Goal: Use online tool/utility: Utilize a website feature to perform a specific function

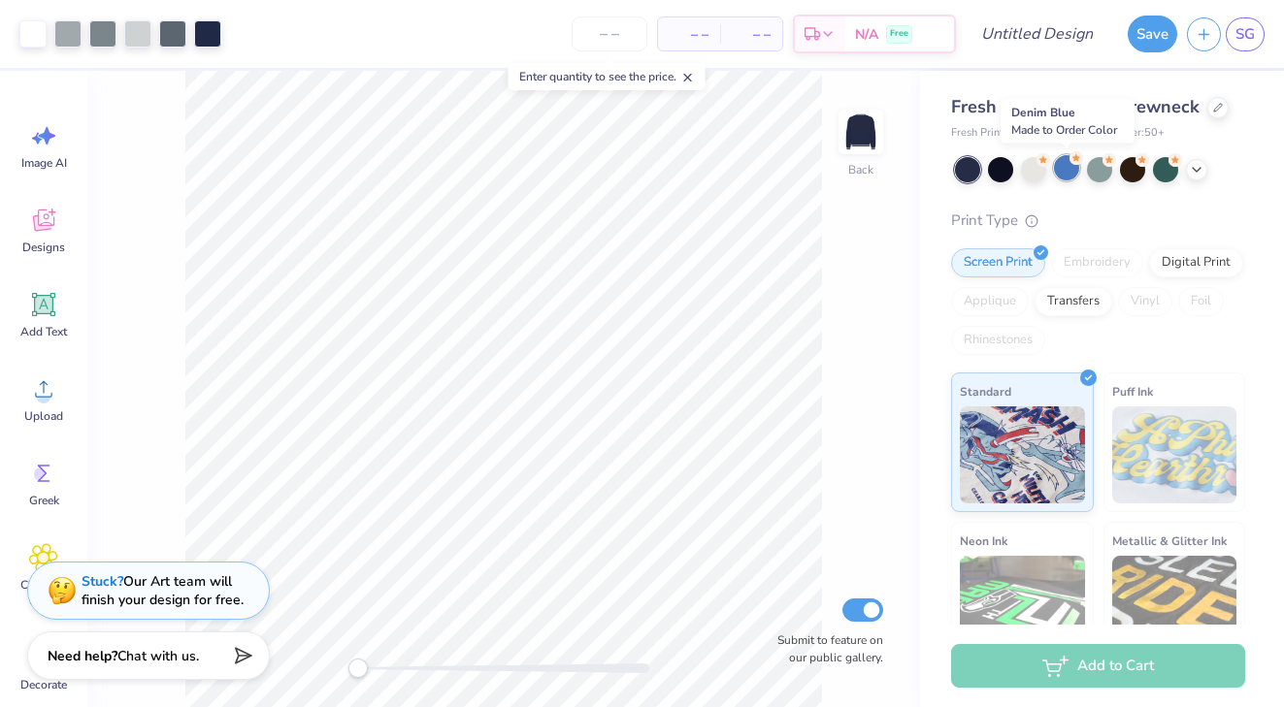
click at [1072, 176] on div at bounding box center [1066, 167] width 25 height 25
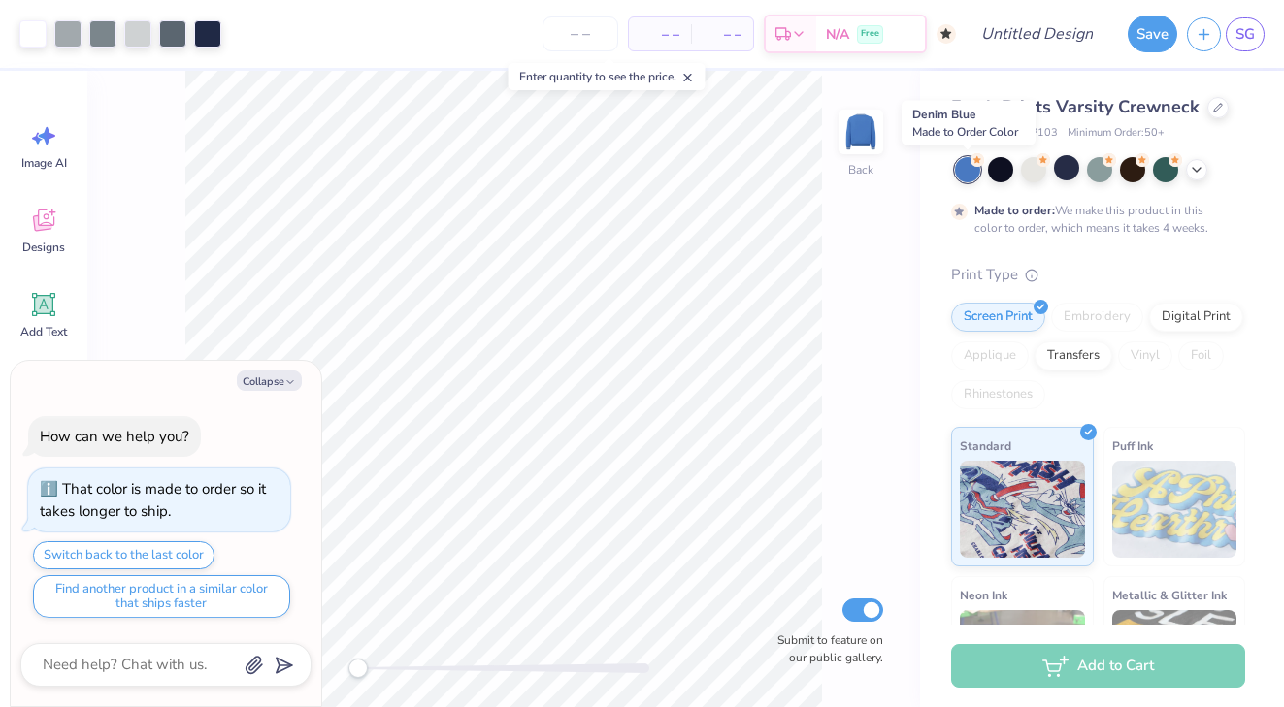
click at [970, 173] on div at bounding box center [967, 169] width 25 height 25
click at [1071, 175] on div at bounding box center [1066, 167] width 25 height 25
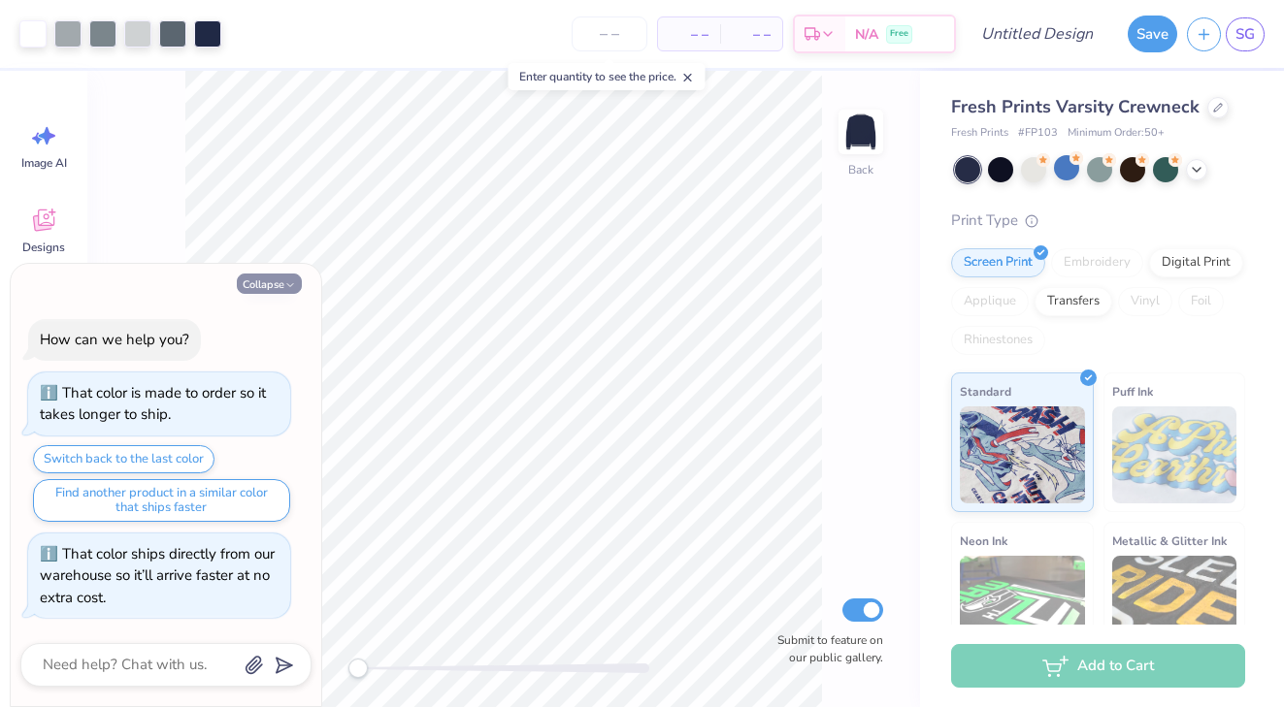
click at [268, 284] on button "Collapse" at bounding box center [269, 284] width 65 height 20
type textarea "x"
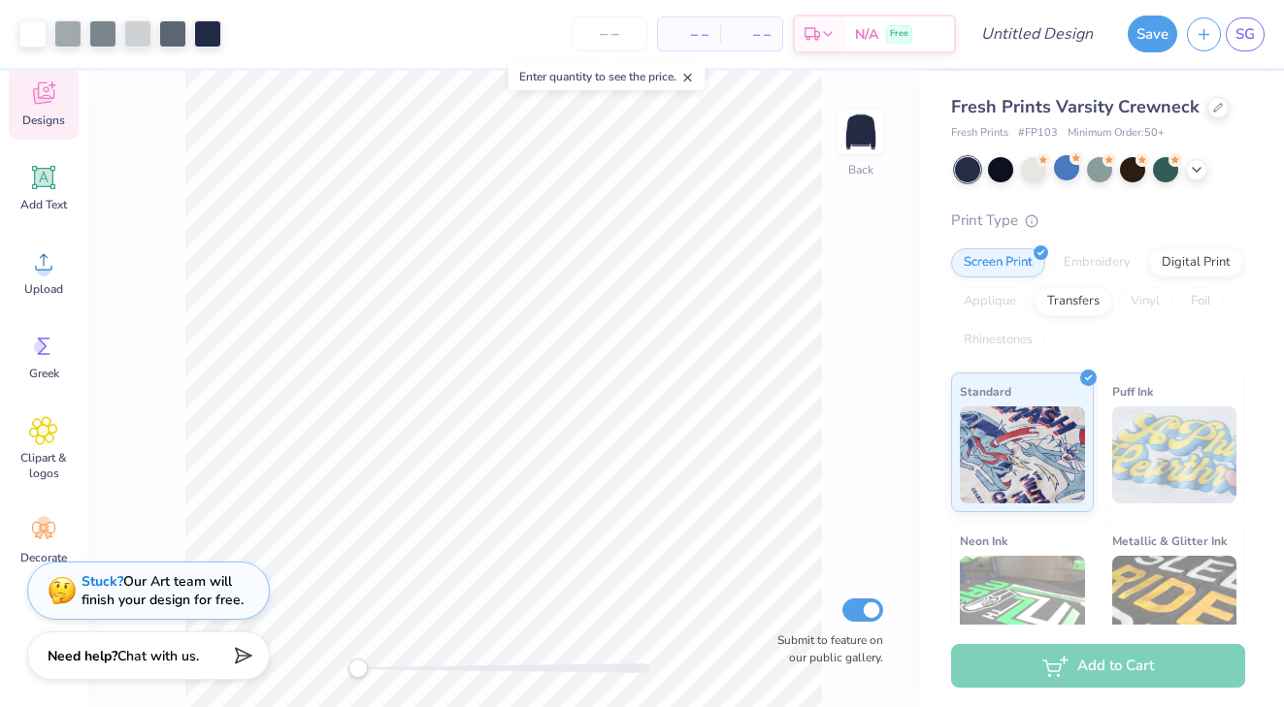
scroll to position [143, 0]
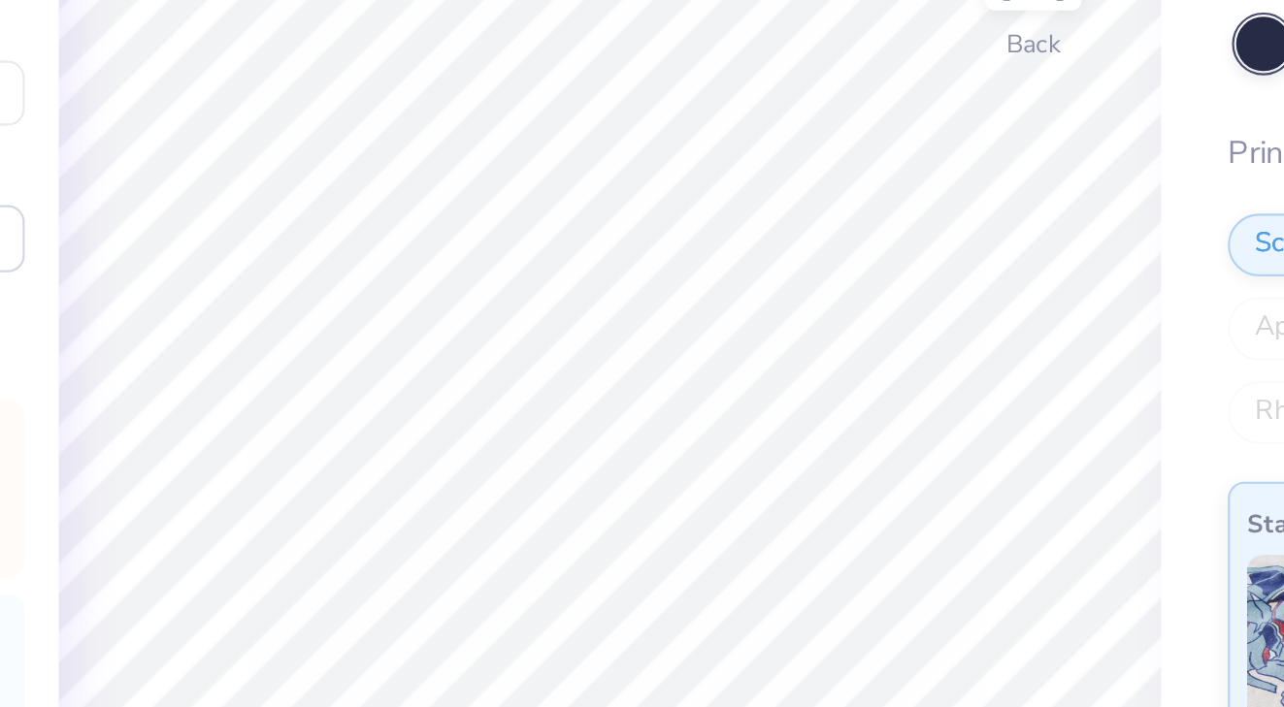
type input "3.78"
type input "3.42"
type input "2.93"
type input "4.18"
type input "1.60"
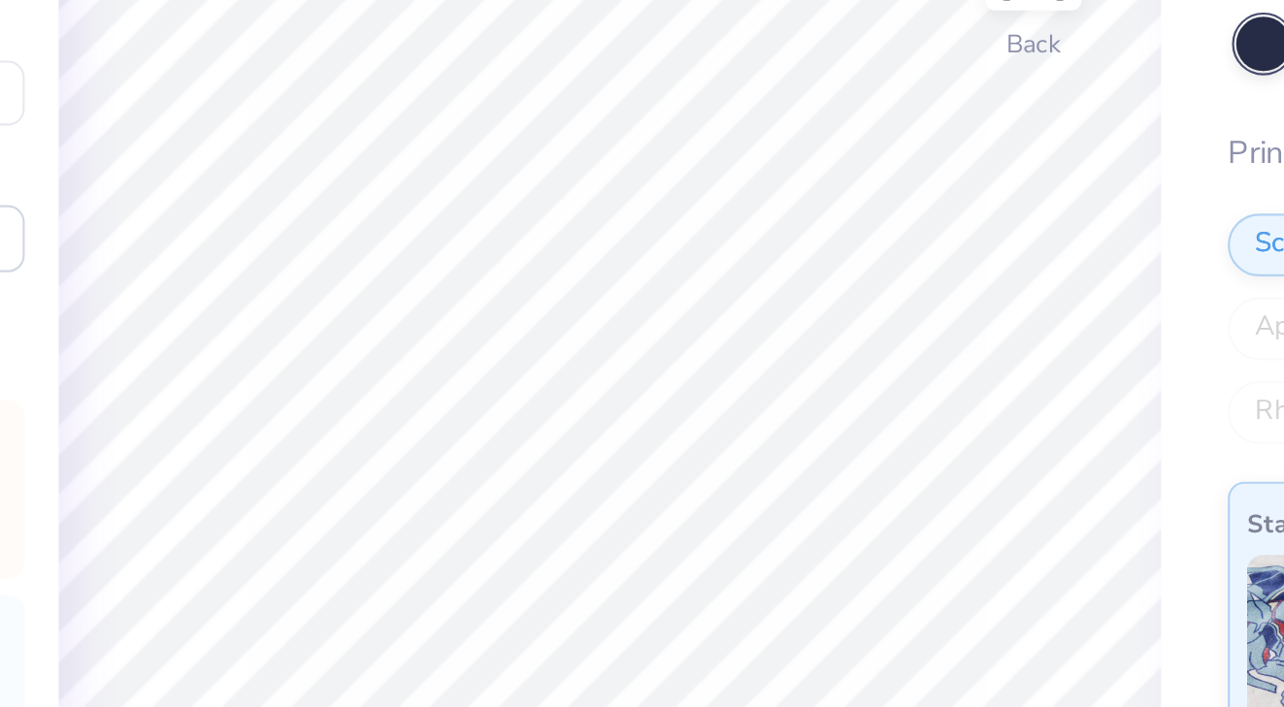
type input "1.73"
type input "4.84"
type input "3.48"
type input "3.05"
type input "4.18"
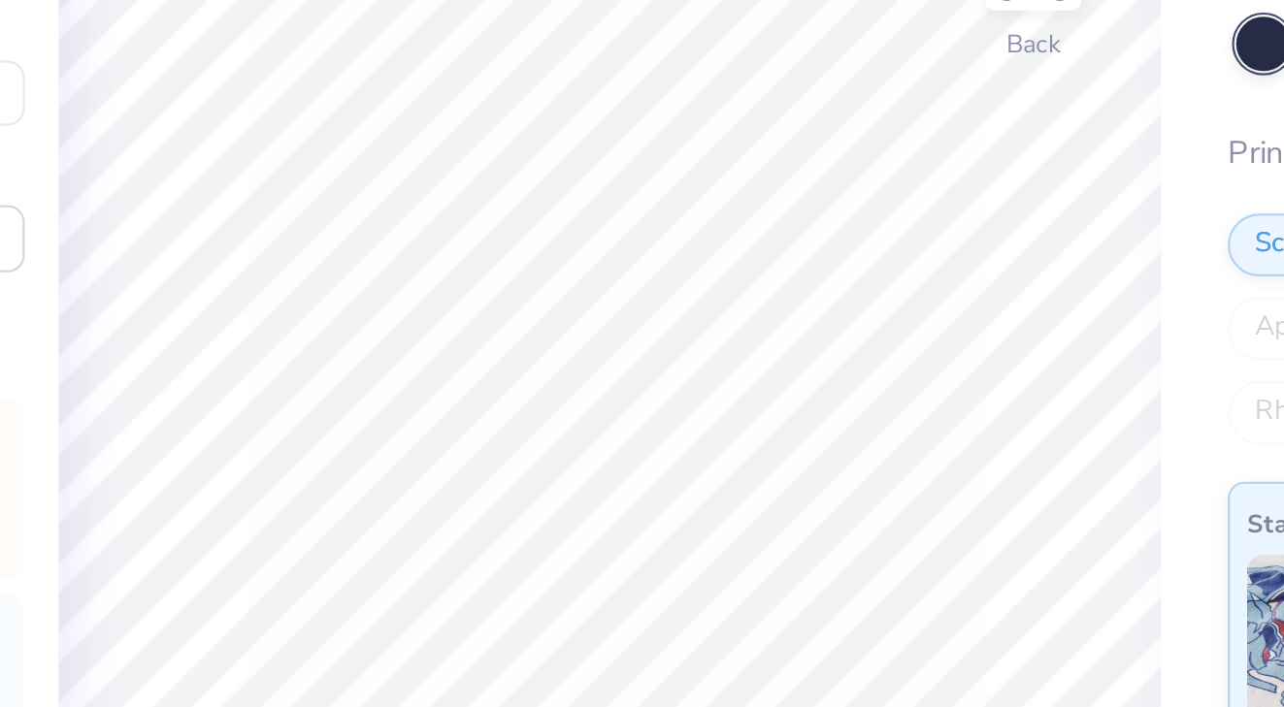
type input "3.33"
type input "3.48"
type input "3.78"
type input "1.73"
type input "1.85"
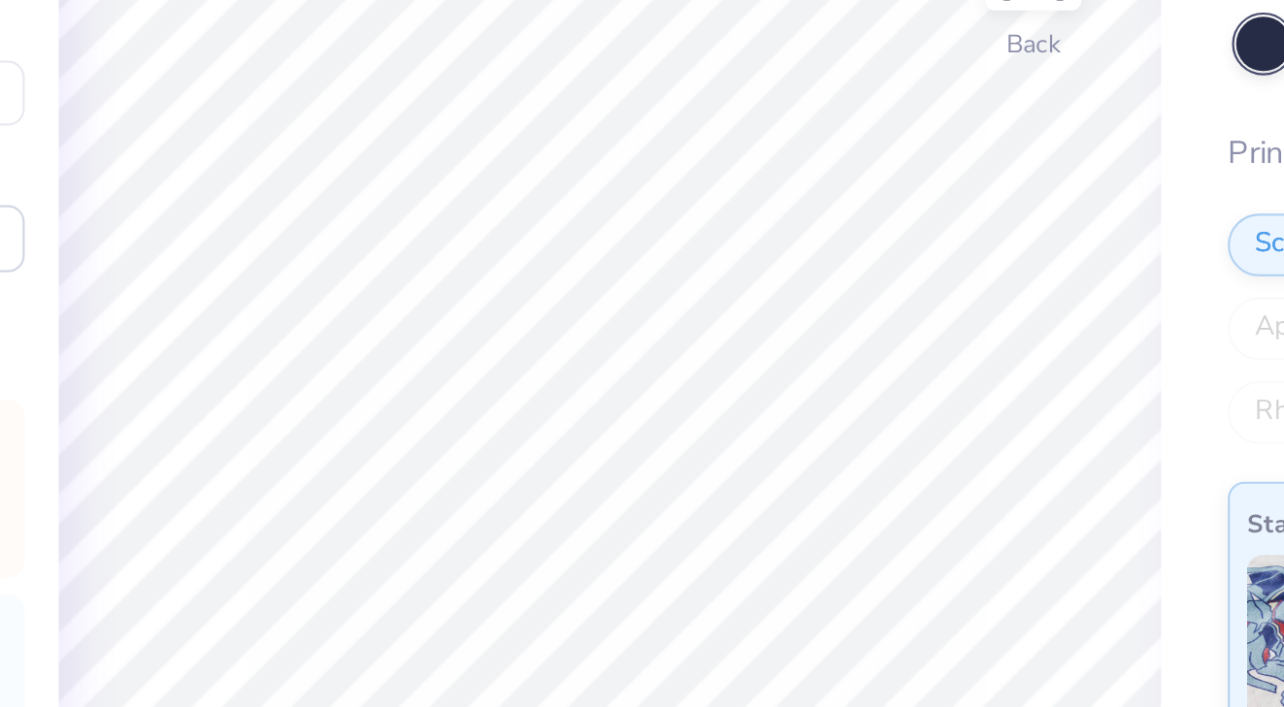
type input "4.78"
type input "3.47"
type input "3.63"
type input "3.83"
type input "3.78"
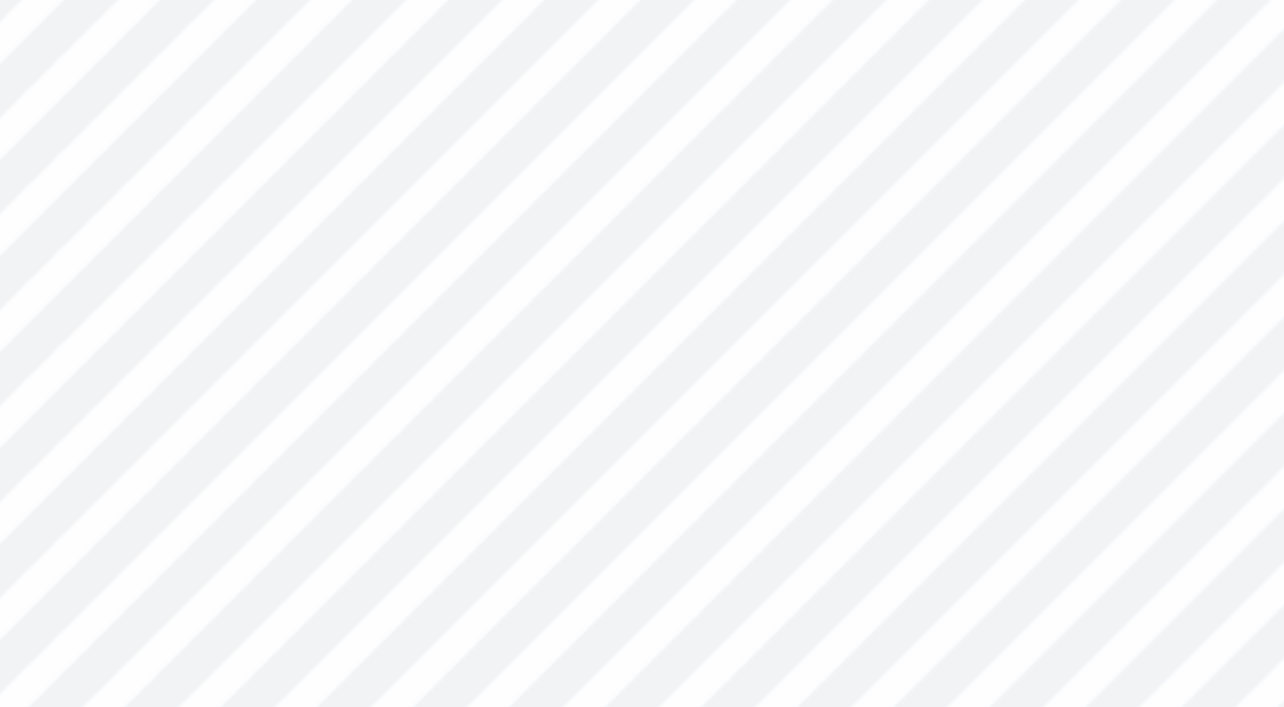
type input "4.59"
type input "4.79"
type input "4.98"
type input "3.95"
type input "4.55"
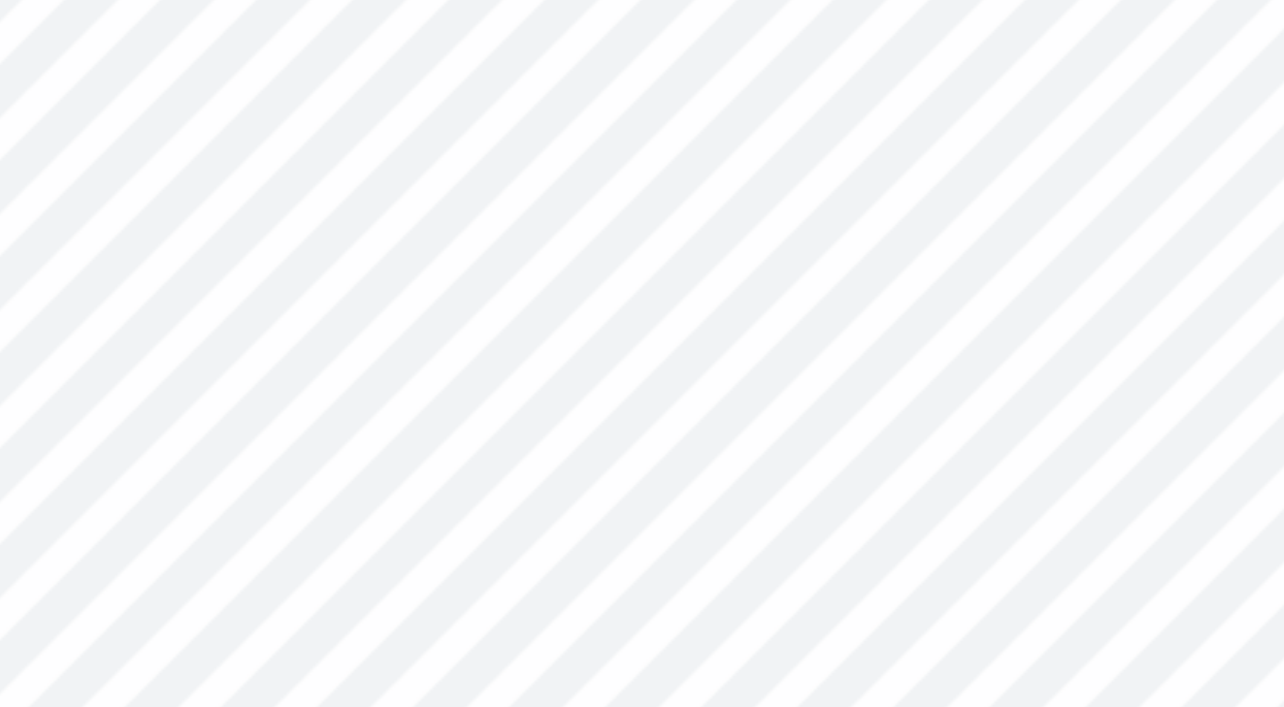
type input "1.73"
type input "1.85"
type input "8.31"
type input "6.19"
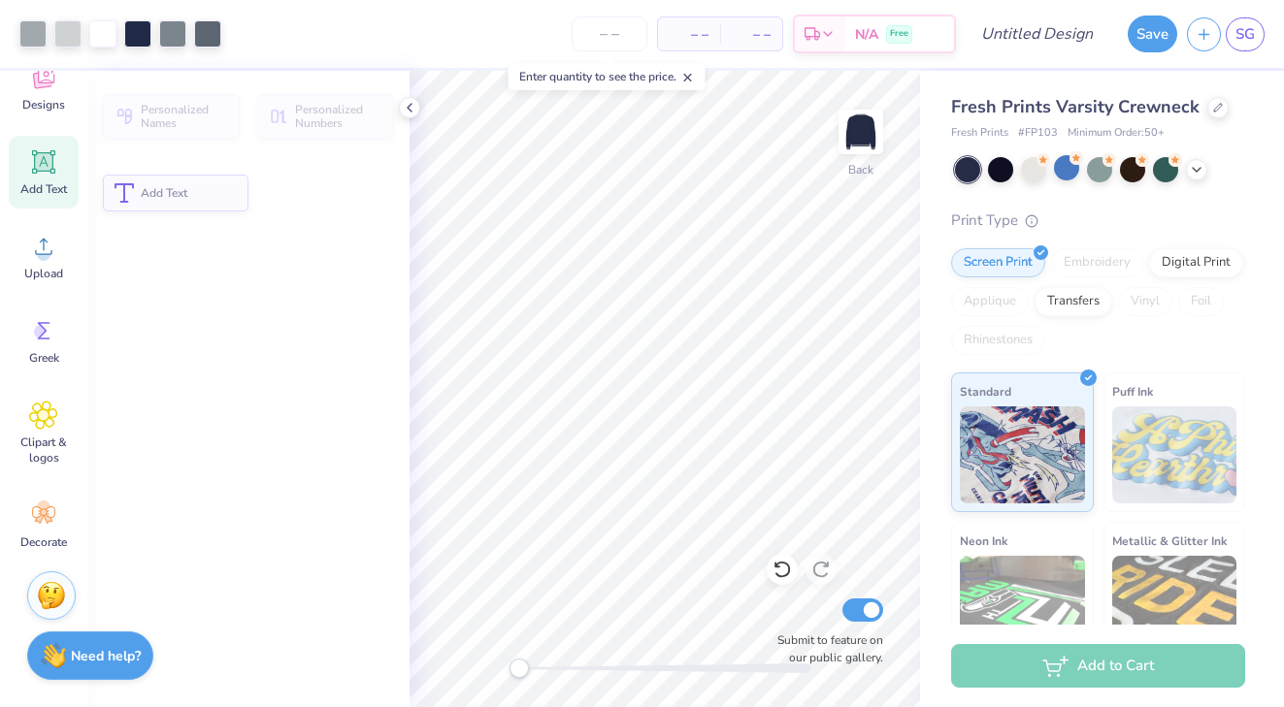
click at [161, 208] on button "Add Text" at bounding box center [176, 193] width 146 height 37
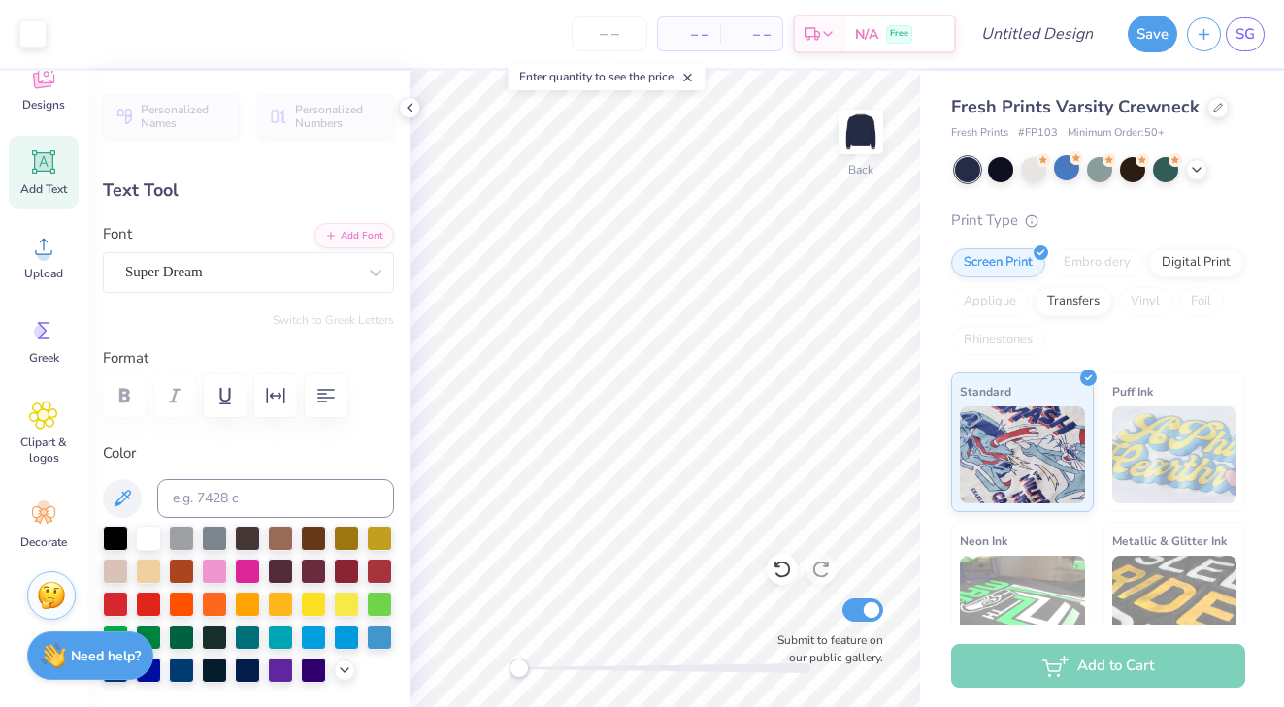
click at [44, 162] on icon at bounding box center [44, 162] width 18 height 18
